Goal: Task Accomplishment & Management: Complete application form

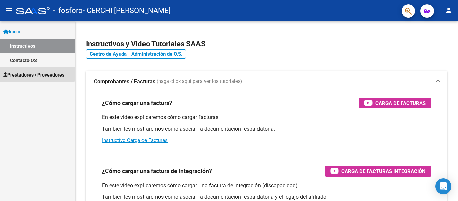
click at [26, 73] on span "Prestadores / Proveedores" at bounding box center [33, 74] width 61 height 7
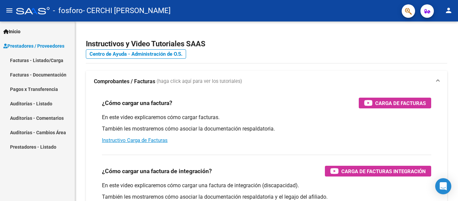
click at [46, 74] on link "Facturas - Documentación" at bounding box center [37, 74] width 75 height 14
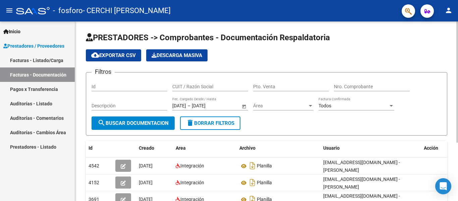
click at [117, 56] on span "cloud_download Exportar CSV" at bounding box center [113, 55] width 45 height 6
click at [40, 60] on link "Facturas - Listado/Carga" at bounding box center [37, 60] width 75 height 14
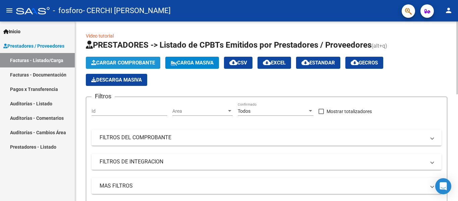
click at [134, 61] on span "Cargar Comprobante" at bounding box center [123, 63] width 64 height 6
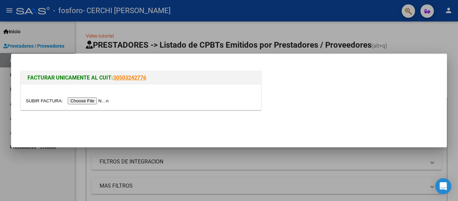
click at [75, 99] on input "file" at bounding box center [68, 100] width 85 height 7
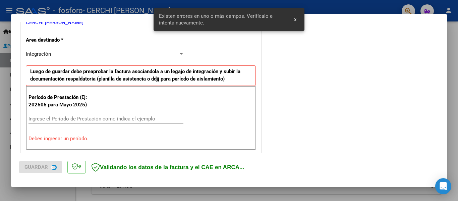
scroll to position [156, 0]
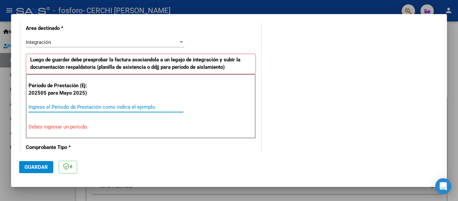
click at [81, 106] on input "Ingrese el Período de Prestación como indica el ejemplo" at bounding box center [106, 107] width 155 height 6
type input "1"
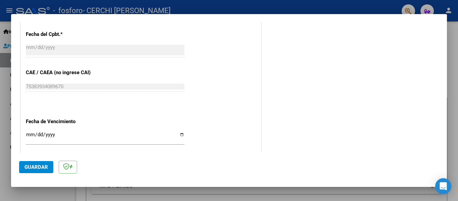
scroll to position [390, 0]
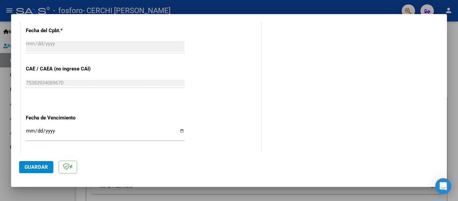
type input "202509"
click at [179, 131] on input "Ingresar la fecha" at bounding box center [105, 133] width 159 height 11
type input "[DATE]"
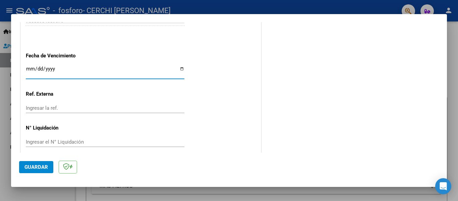
scroll to position [460, 0]
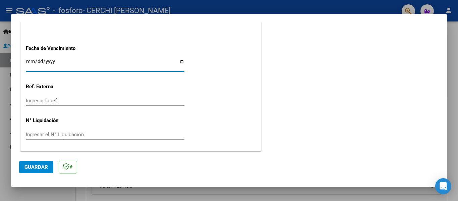
click at [34, 165] on span "Guardar" at bounding box center [35, 167] width 23 height 6
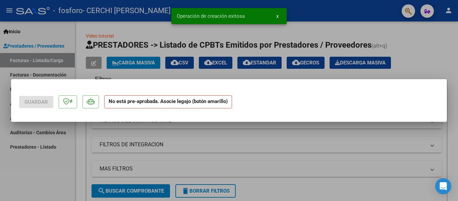
scroll to position [0, 0]
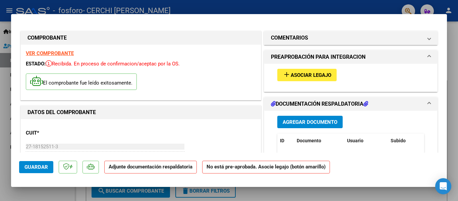
click at [295, 121] on span "Agregar Documento" at bounding box center [310, 122] width 55 height 6
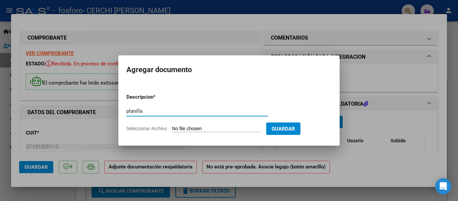
type input "planilla"
click at [295, 126] on span "Guardar" at bounding box center [283, 129] width 23 height 6
click at [224, 127] on input "Seleccionar Archivo" at bounding box center [216, 129] width 89 height 6
type input "C:\fakepath\DS.pdf"
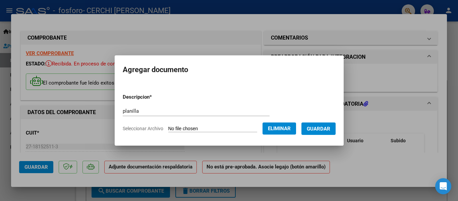
click at [318, 125] on span "Guardar" at bounding box center [318, 128] width 23 height 6
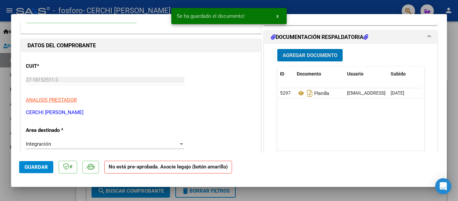
scroll to position [67, 0]
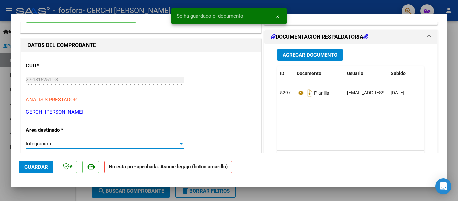
click at [181, 143] on div at bounding box center [181, 144] width 3 height 2
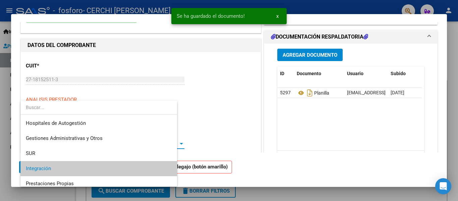
scroll to position [25, 0]
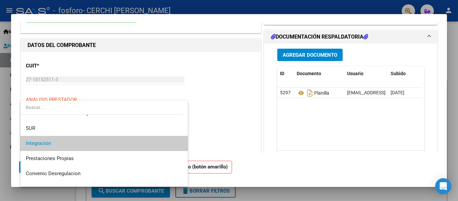
click at [154, 142] on span "Integración" at bounding box center [104, 143] width 157 height 15
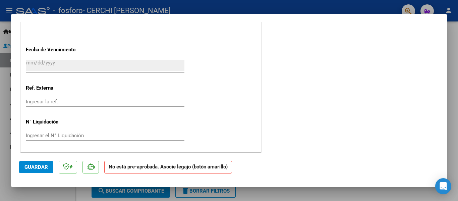
scroll to position [452, 0]
click at [31, 165] on span "Guardar" at bounding box center [35, 167] width 23 height 6
